Goal: Navigation & Orientation: Find specific page/section

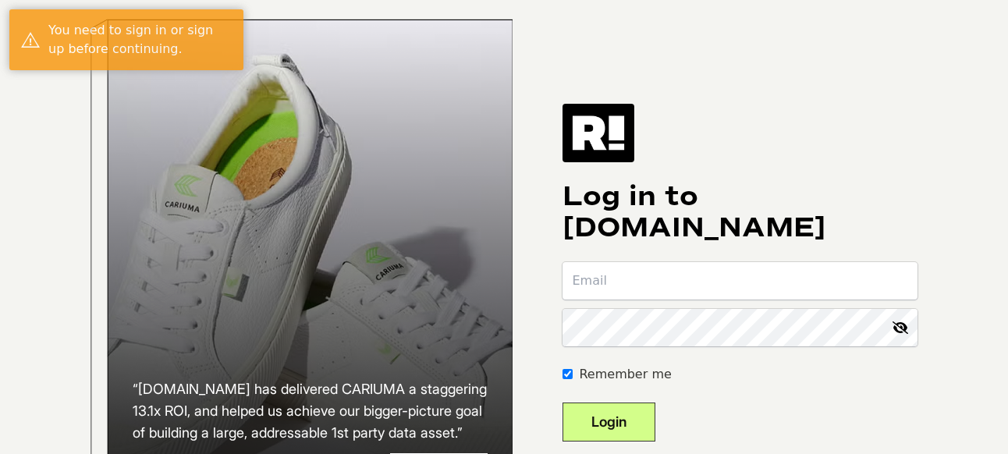
type input "[EMAIL_ADDRESS][DOMAIN_NAME]"
click at [656, 431] on button "Login" at bounding box center [609, 422] width 93 height 39
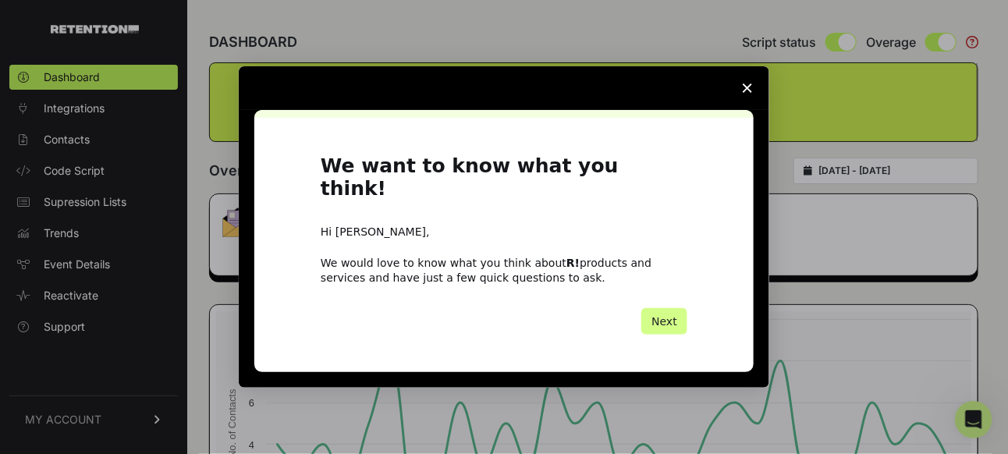
click at [746, 93] on polygon "Close survey" at bounding box center [747, 88] width 9 height 9
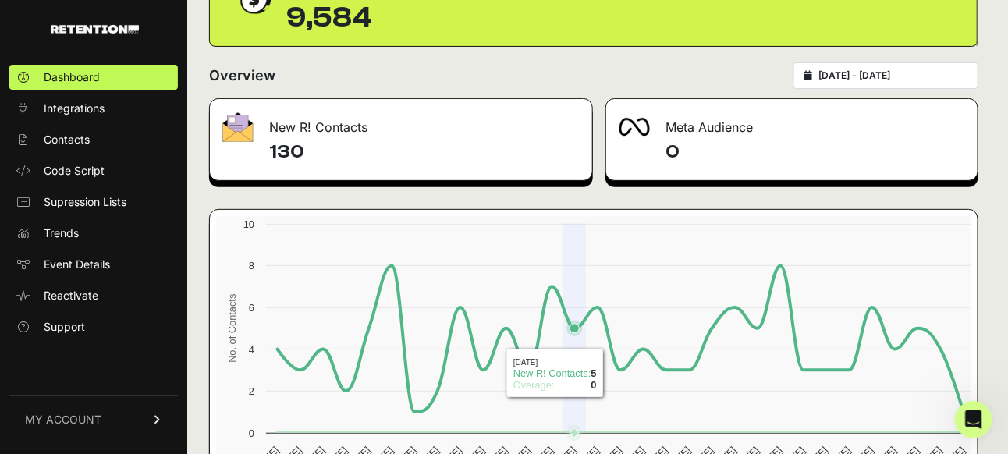
scroll to position [40, 0]
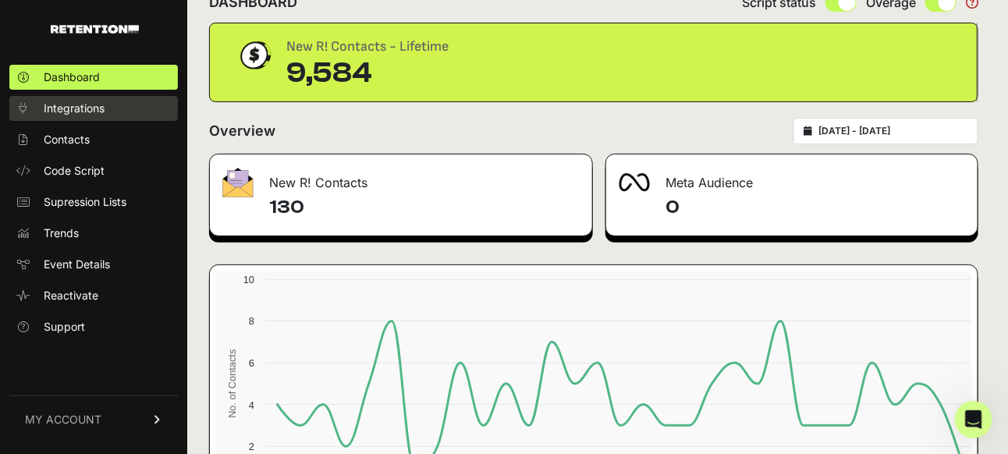
click at [86, 107] on span "Integrations" at bounding box center [74, 109] width 61 height 16
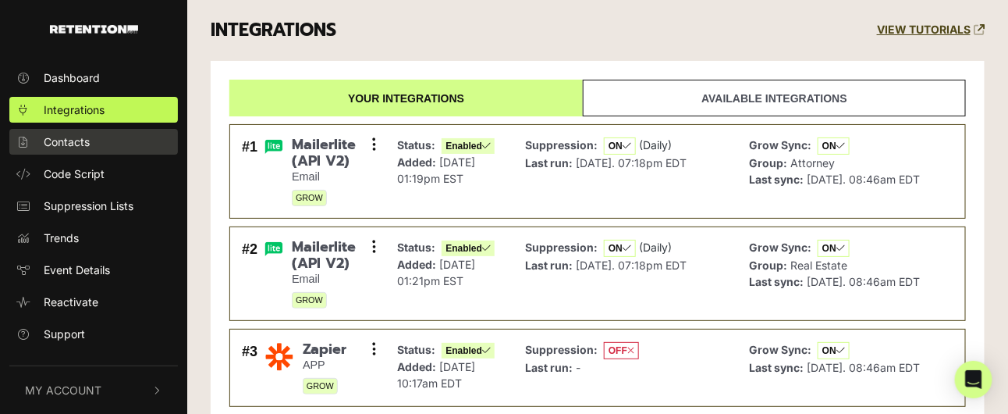
click at [75, 144] on span "Contacts" at bounding box center [67, 141] width 46 height 16
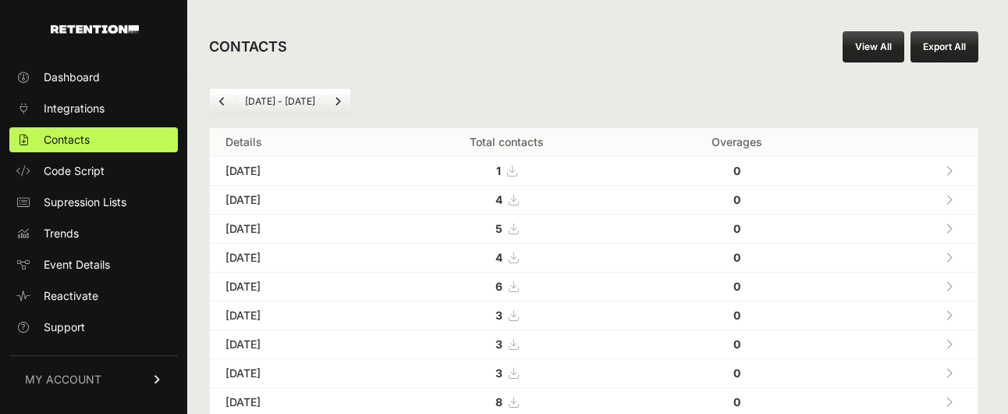
scroll to position [167, 0]
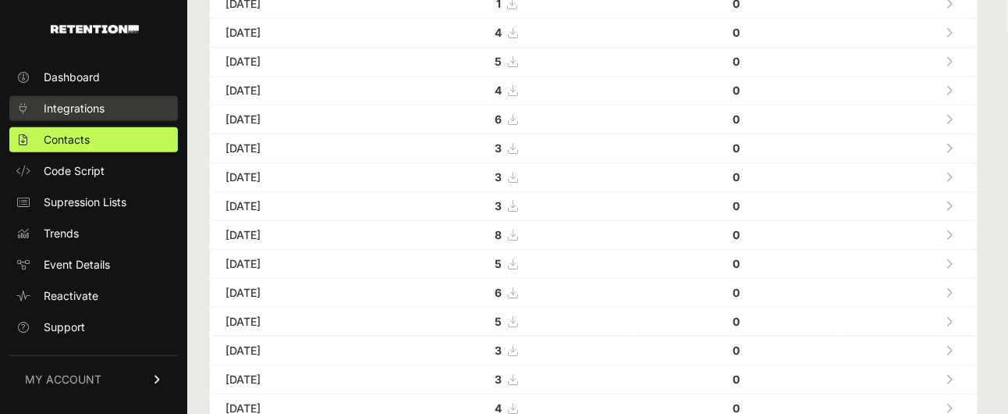
click at [123, 102] on link "Integrations" at bounding box center [93, 108] width 169 height 25
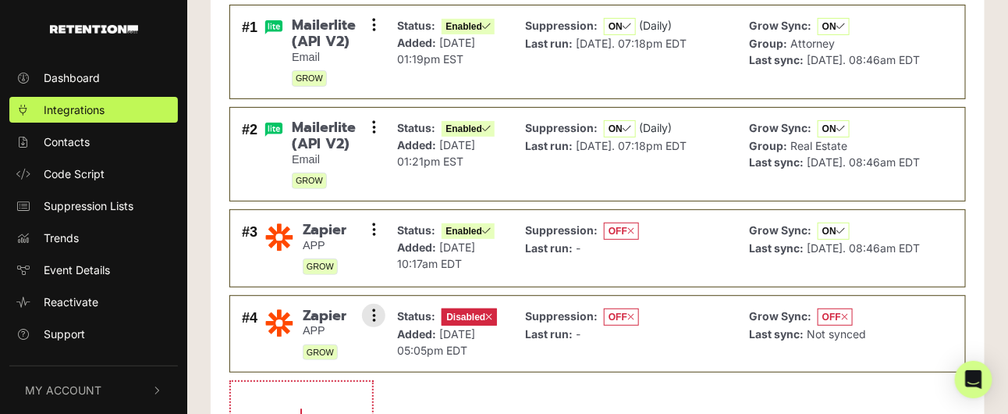
scroll to position [156, 0]
